Goal: Information Seeking & Learning: Learn about a topic

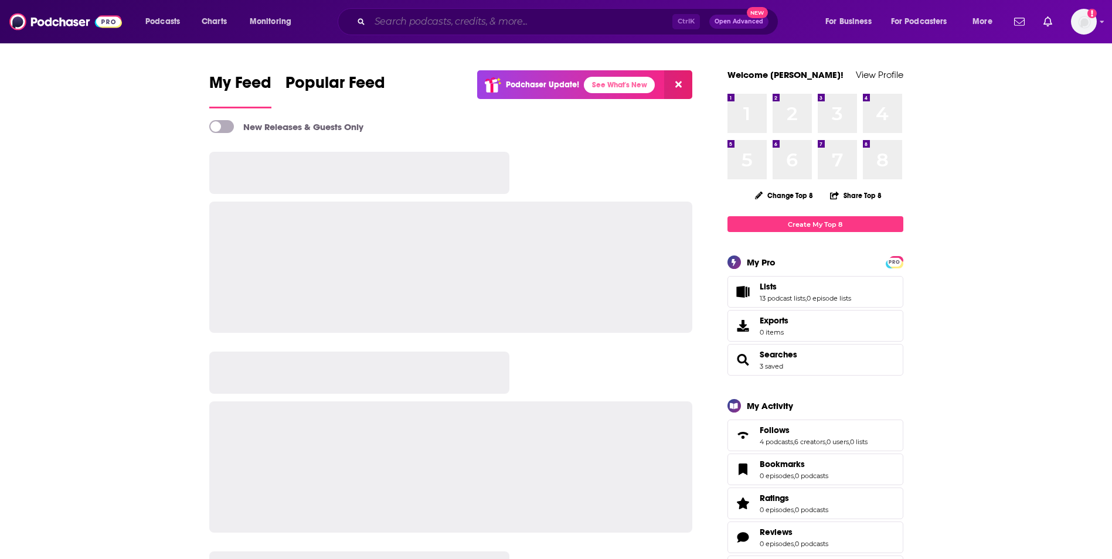
click at [532, 24] on input "Search podcasts, credits, & more..." at bounding box center [521, 21] width 302 height 19
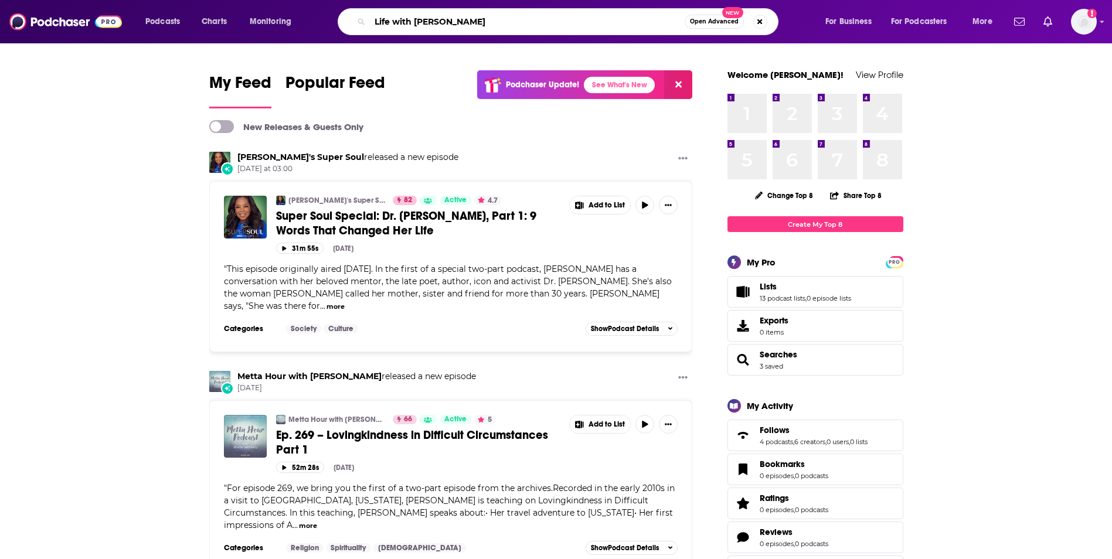
type input "Life with [PERSON_NAME]"
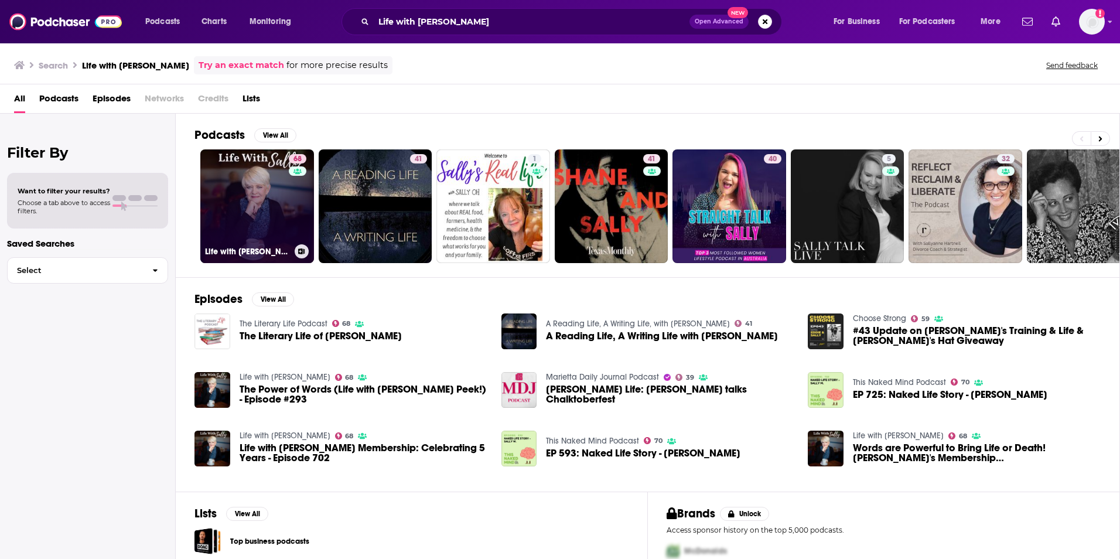
click at [272, 215] on link "68 Life with [PERSON_NAME]" at bounding box center [257, 206] width 114 height 114
